Goal: Obtain resource: Obtain resource

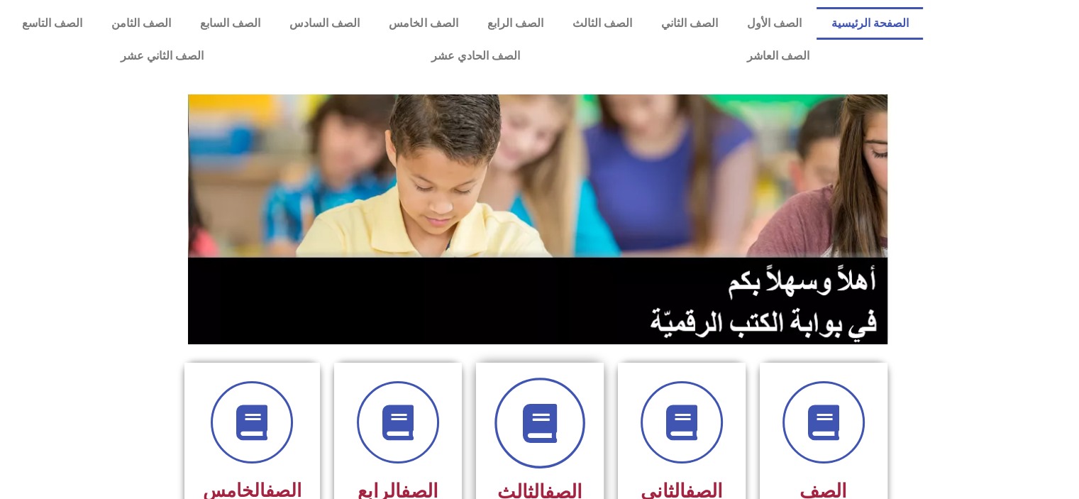
click at [537, 400] on span at bounding box center [539, 422] width 91 height 91
click at [556, 425] on icon at bounding box center [539, 423] width 39 height 39
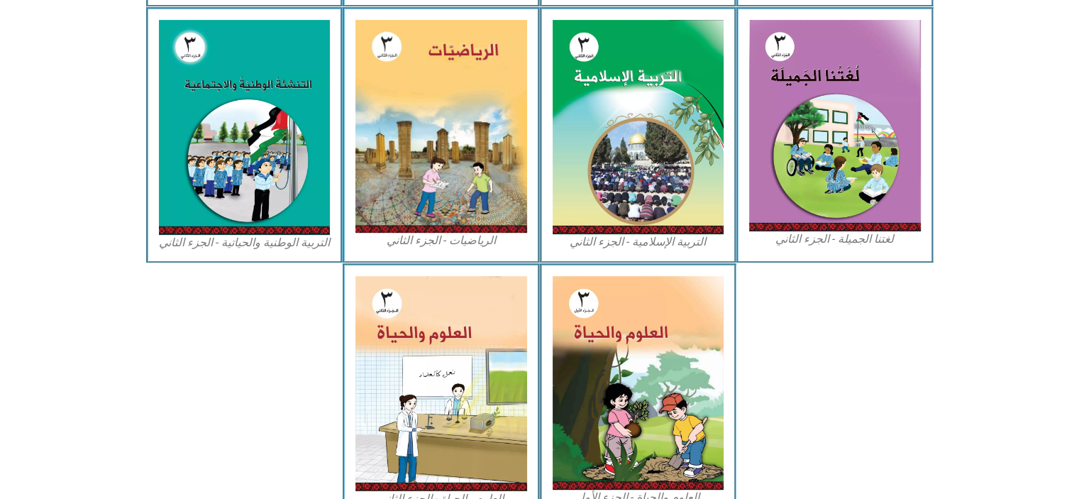
scroll to position [700, 0]
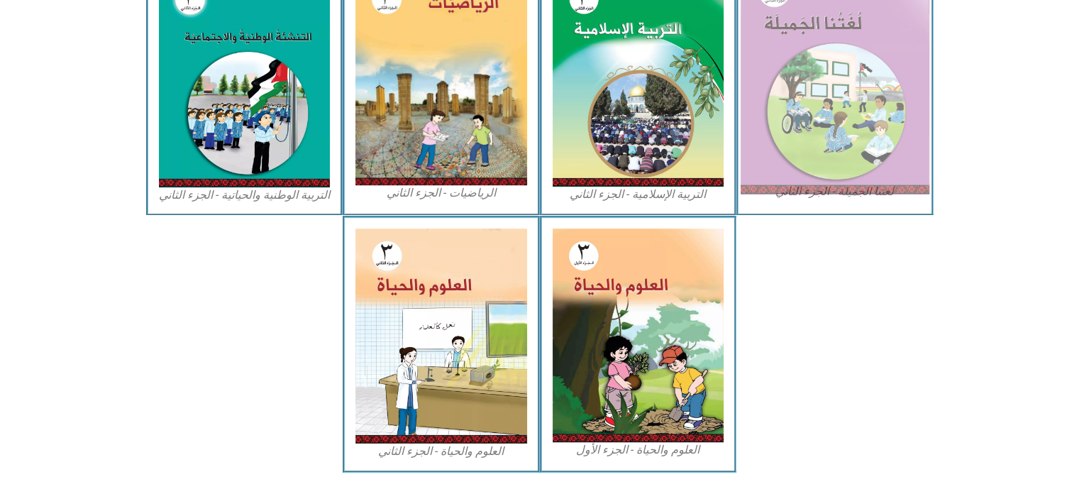
click at [807, 102] on img at bounding box center [835, 78] width 189 height 233
click at [836, 116] on img at bounding box center [835, 78] width 189 height 233
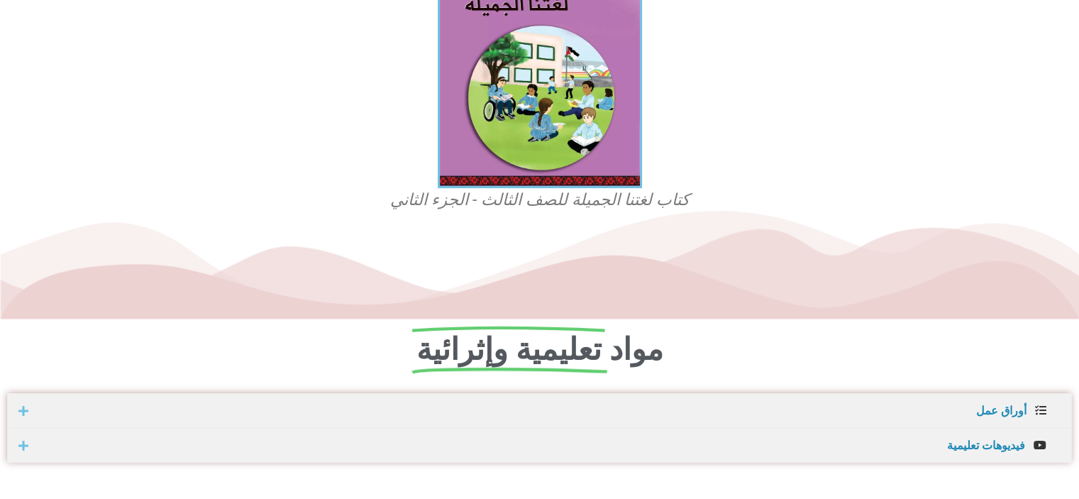
scroll to position [549, 0]
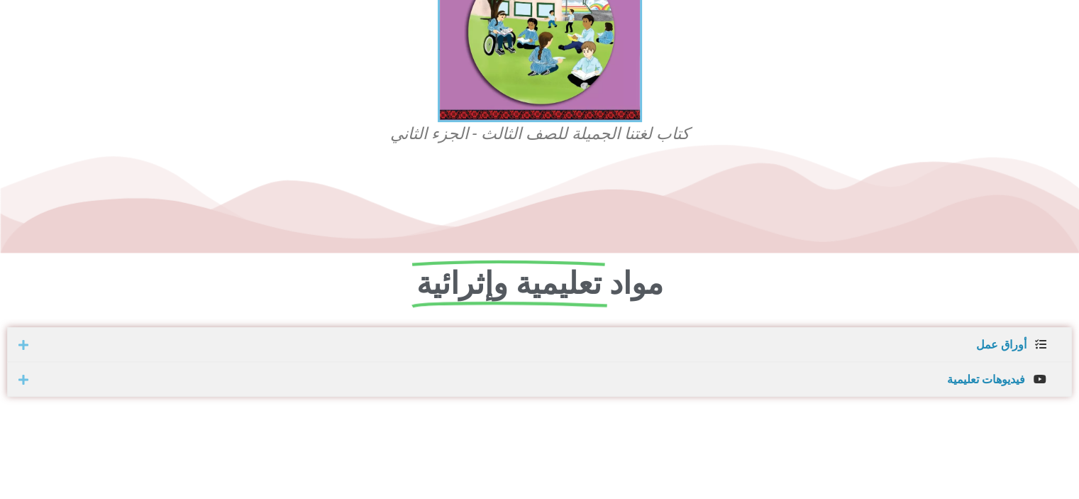
click at [1078, 489] on html "الصفحة الرئيسية الصف الأول الصف الثاني الصف الثالث الصف الرابع الصف الخامس الصف…" at bounding box center [539, 317] width 1079 height 1732
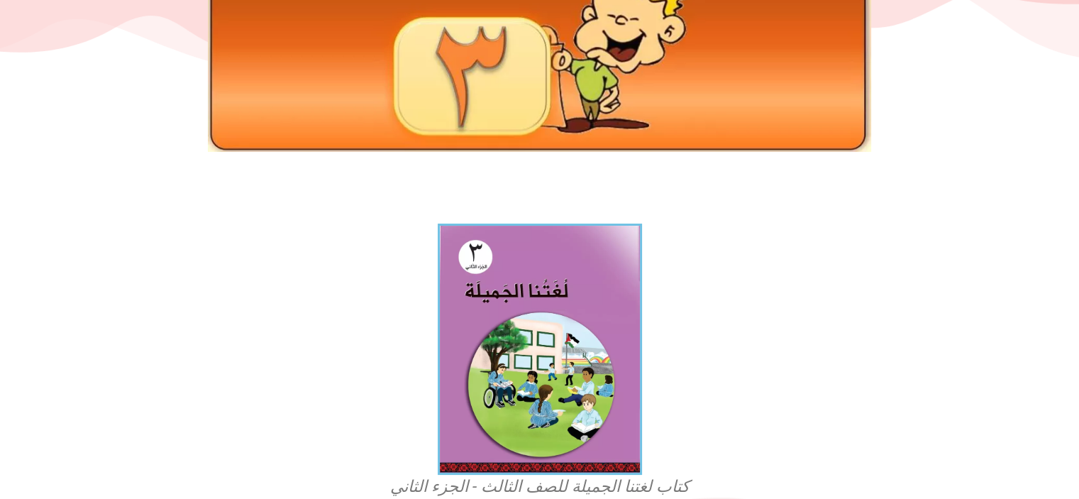
scroll to position [0, 0]
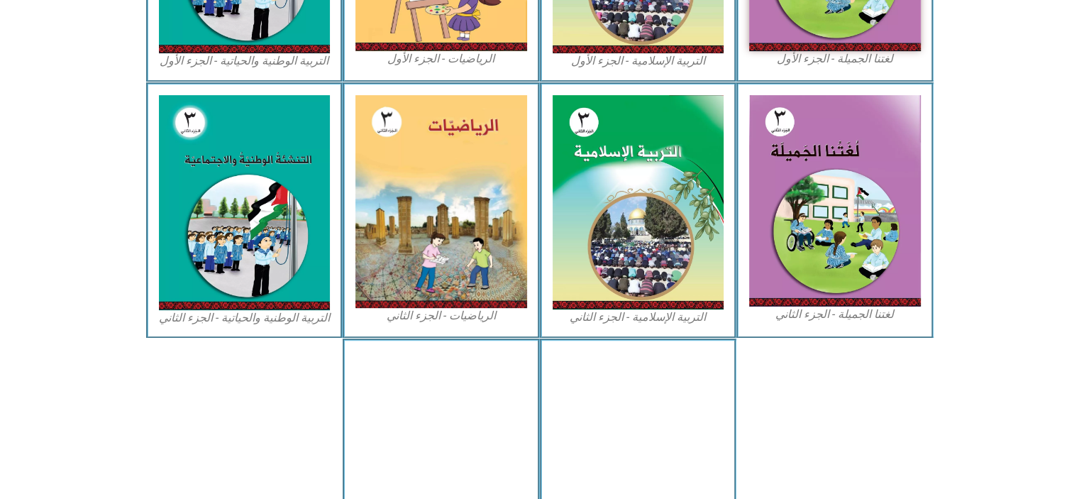
scroll to position [596, 0]
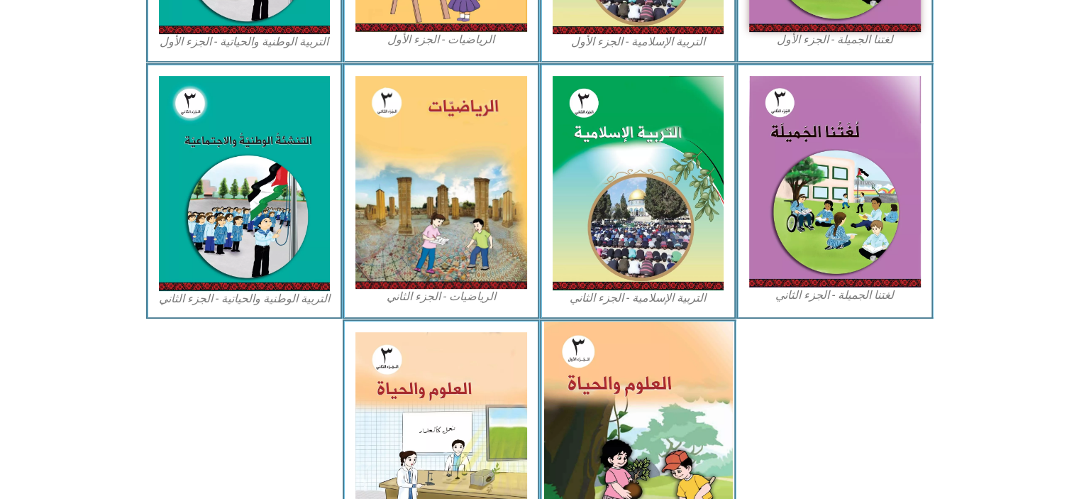
click at [658, 407] on img at bounding box center [637, 438] width 189 height 235
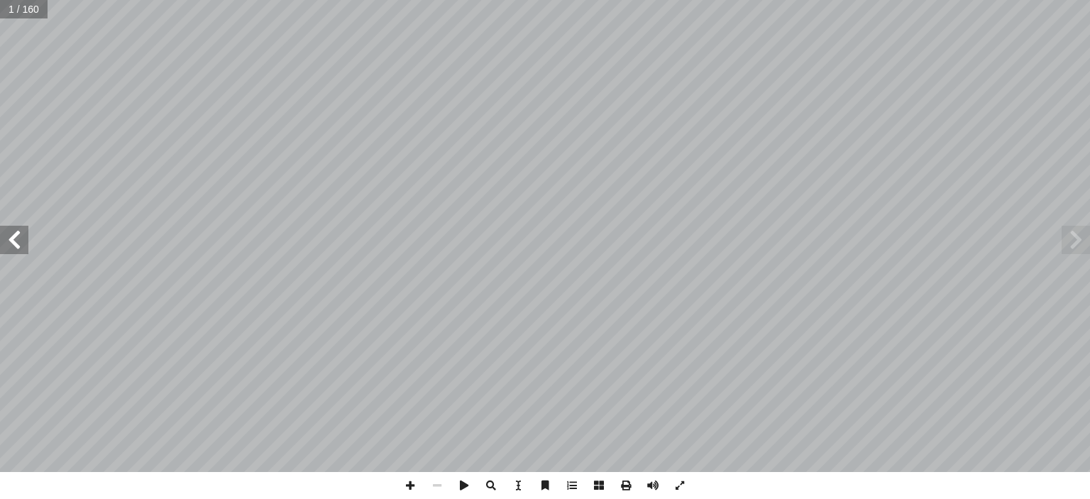
click at [16, 239] on span at bounding box center [14, 240] width 28 height 28
click at [9, 246] on span at bounding box center [14, 240] width 28 height 28
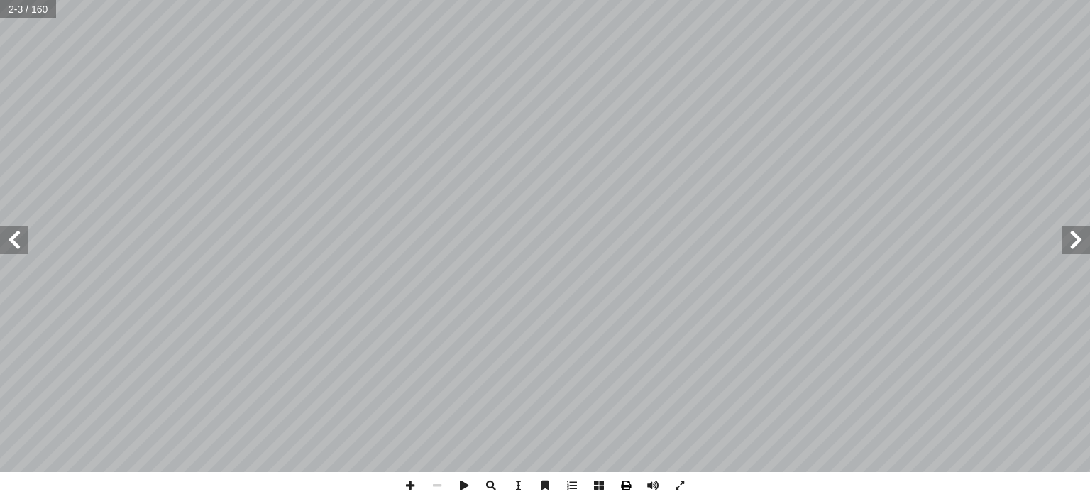
click at [626, 487] on span at bounding box center [625, 485] width 27 height 27
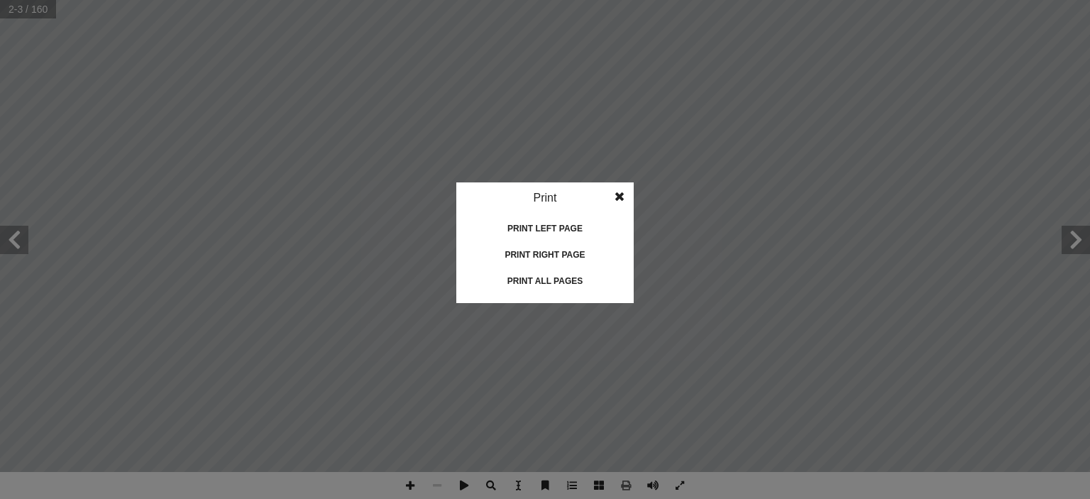
click at [534, 282] on div "Print all pages" at bounding box center [545, 281] width 142 height 23
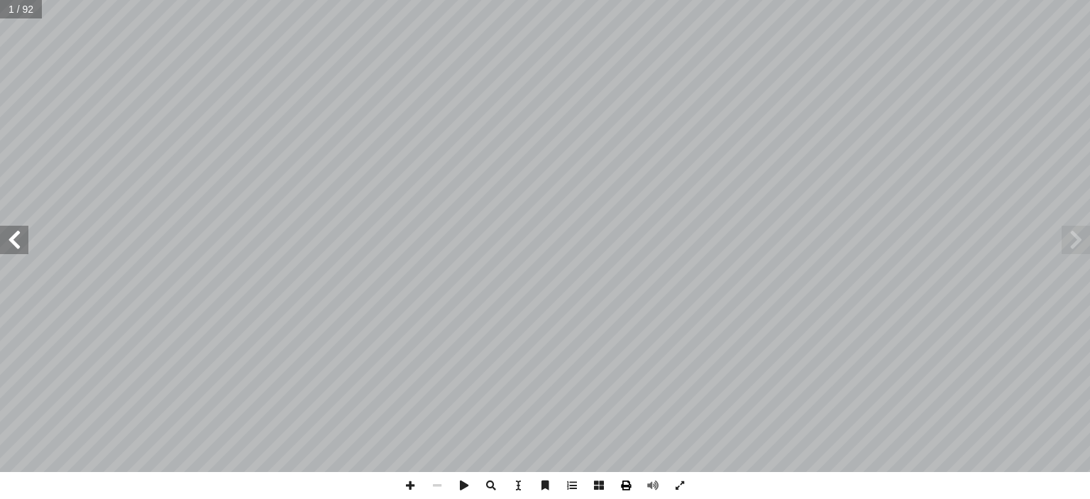
click at [626, 486] on span at bounding box center [625, 485] width 27 height 27
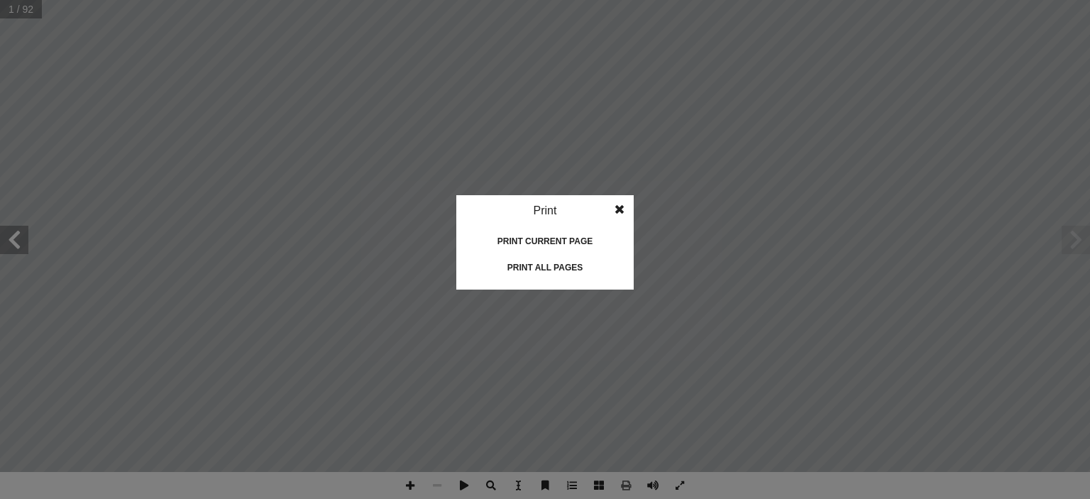
click at [541, 264] on div "Print all pages" at bounding box center [545, 267] width 142 height 23
click at [619, 209] on span at bounding box center [620, 209] width 26 height 28
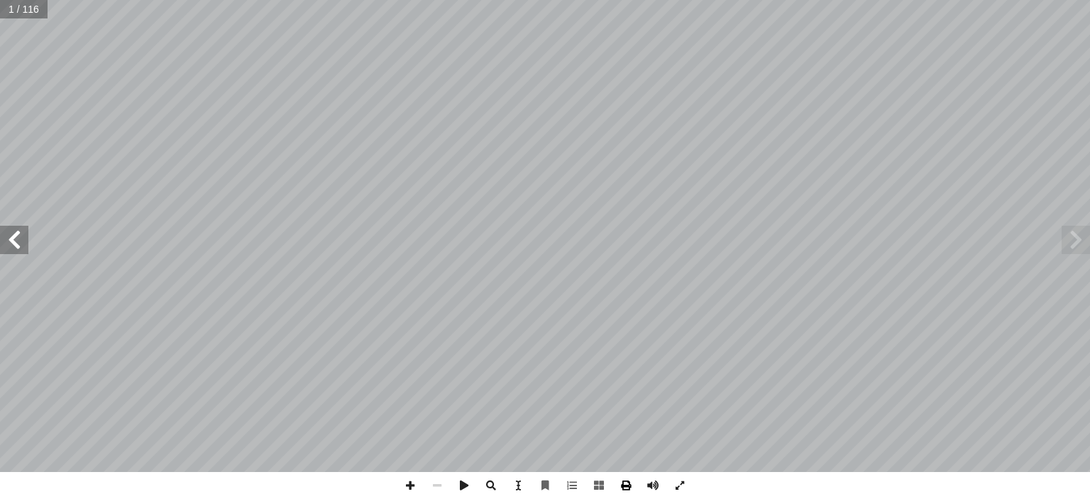
click at [624, 485] on span at bounding box center [625, 485] width 27 height 27
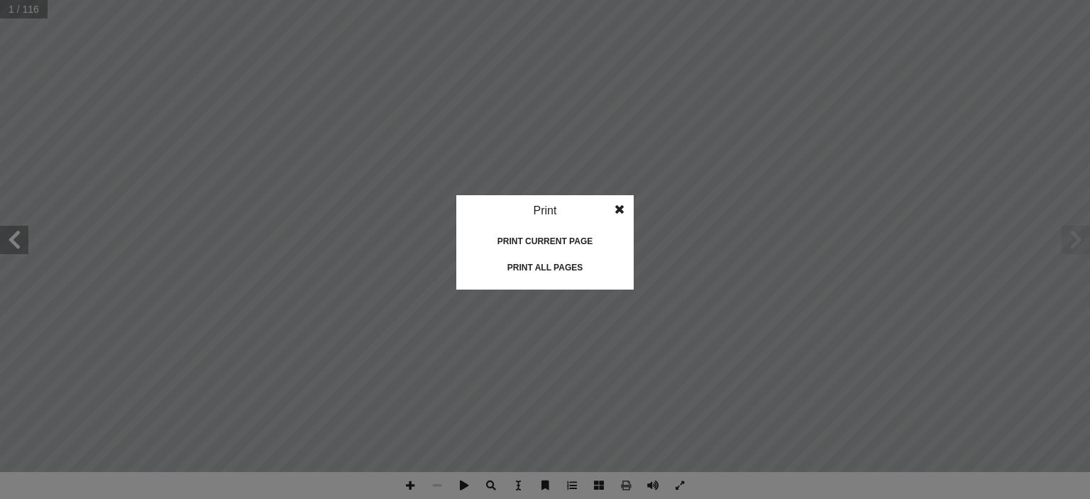
click at [533, 260] on div "Print all pages" at bounding box center [545, 267] width 142 height 23
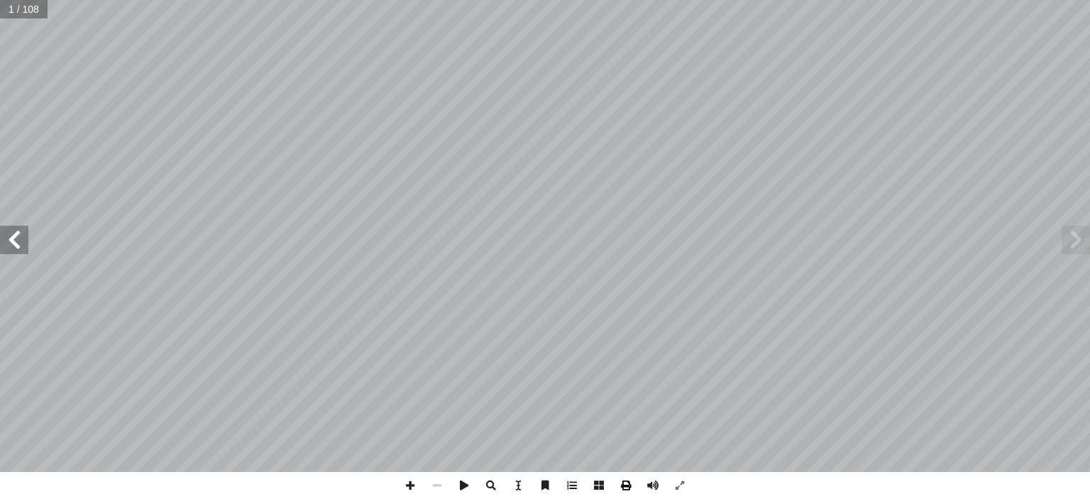
click at [627, 479] on span at bounding box center [625, 485] width 27 height 27
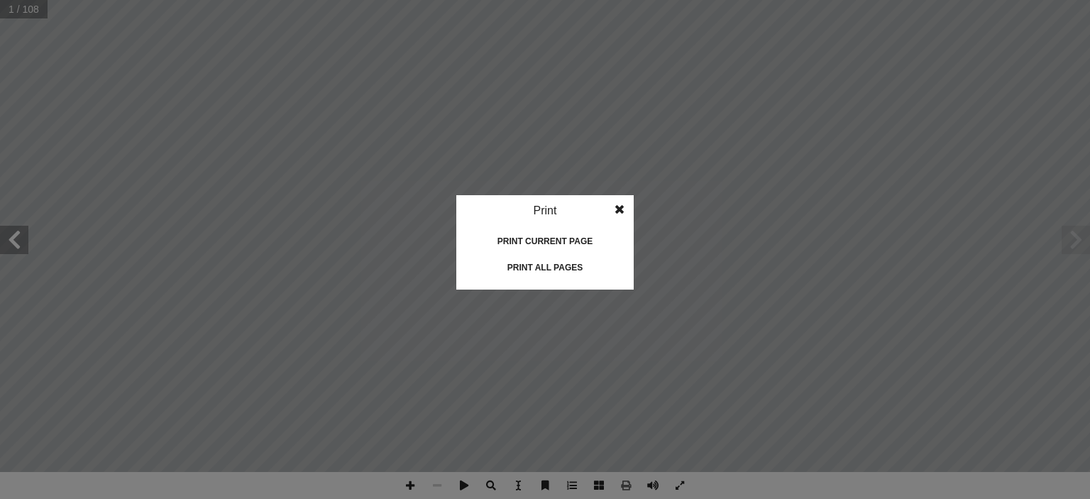
click at [553, 267] on div "Print all pages" at bounding box center [545, 267] width 142 height 23
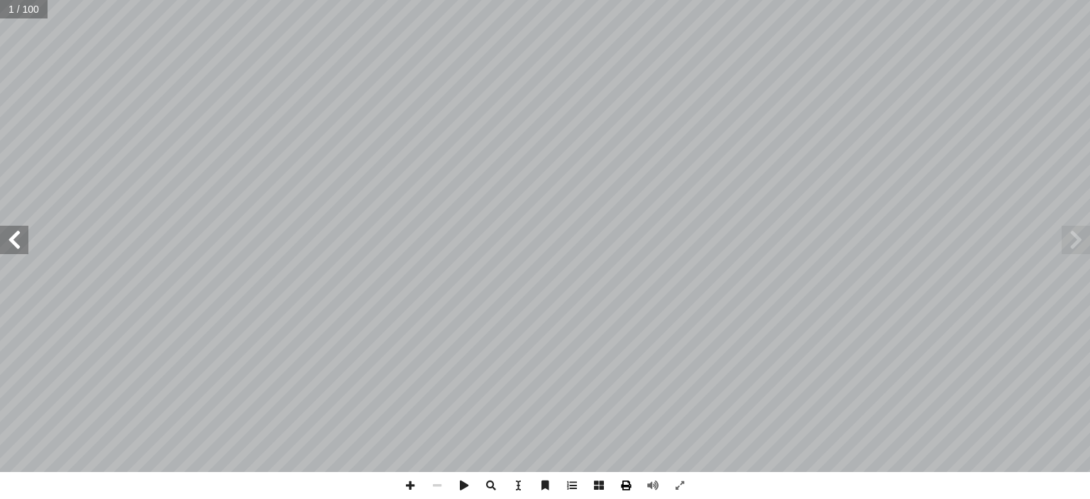
click at [627, 484] on span at bounding box center [625, 485] width 27 height 27
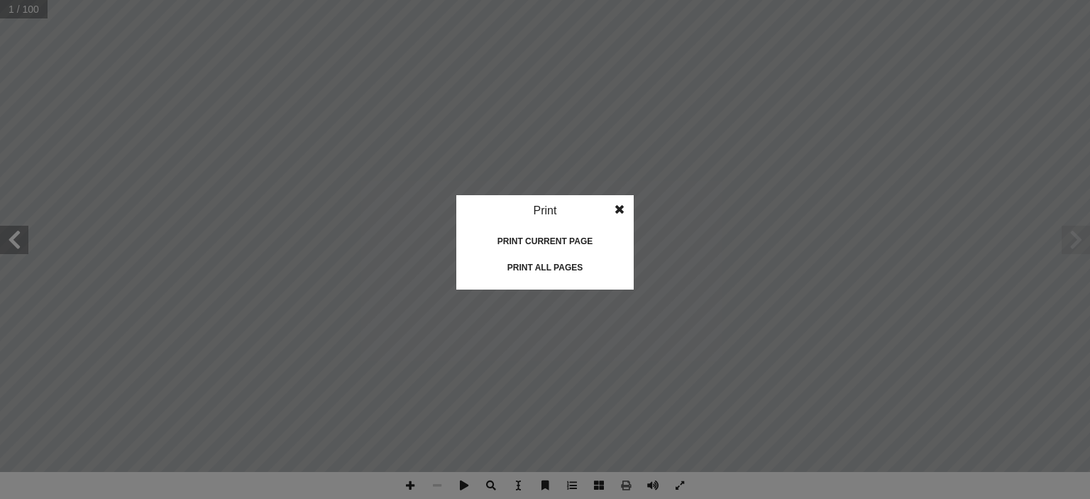
click at [519, 269] on div "Print all pages" at bounding box center [545, 267] width 142 height 23
